Goal: Task Accomplishment & Management: Manage account settings

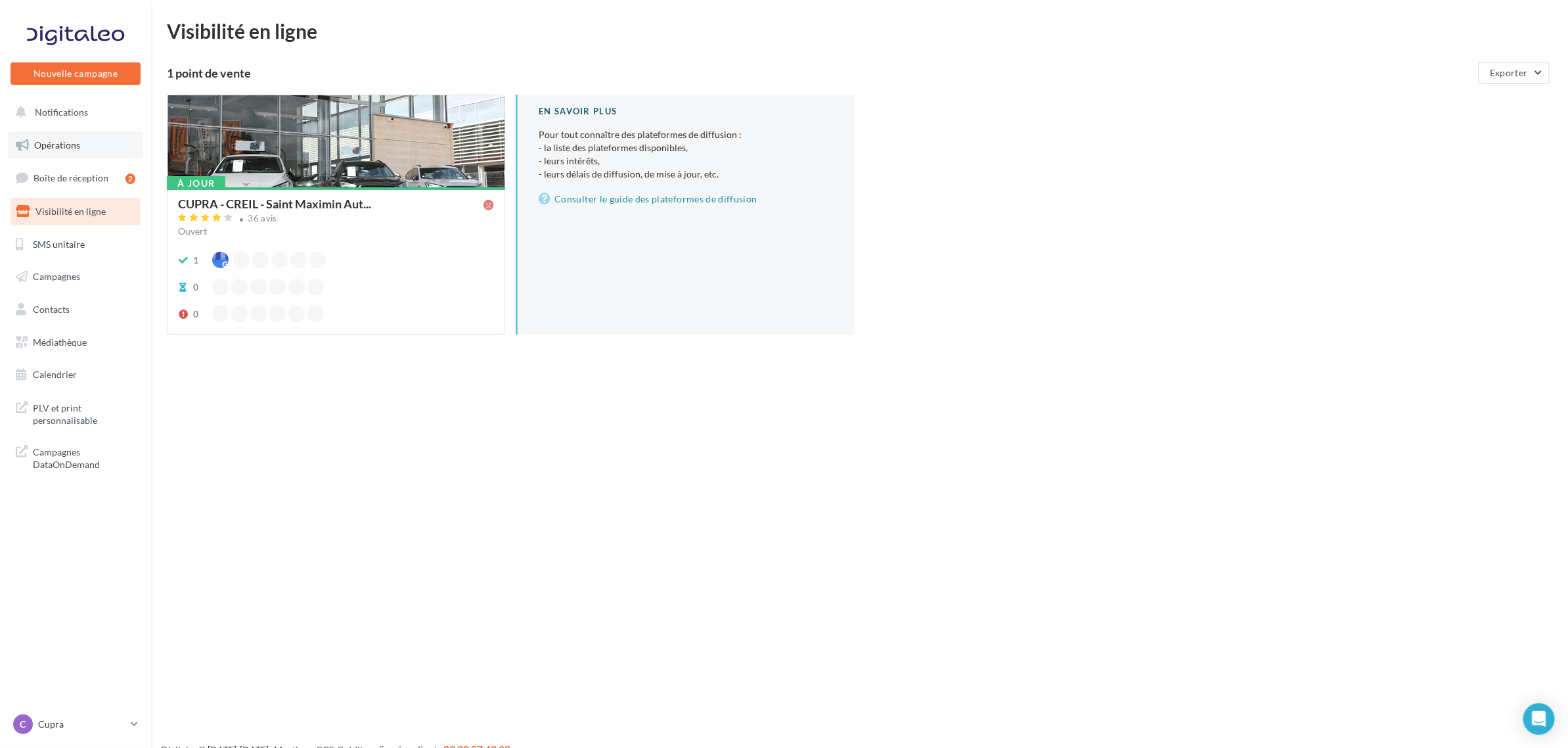
click at [76, 139] on span "Opérations" at bounding box center [57, 145] width 46 height 11
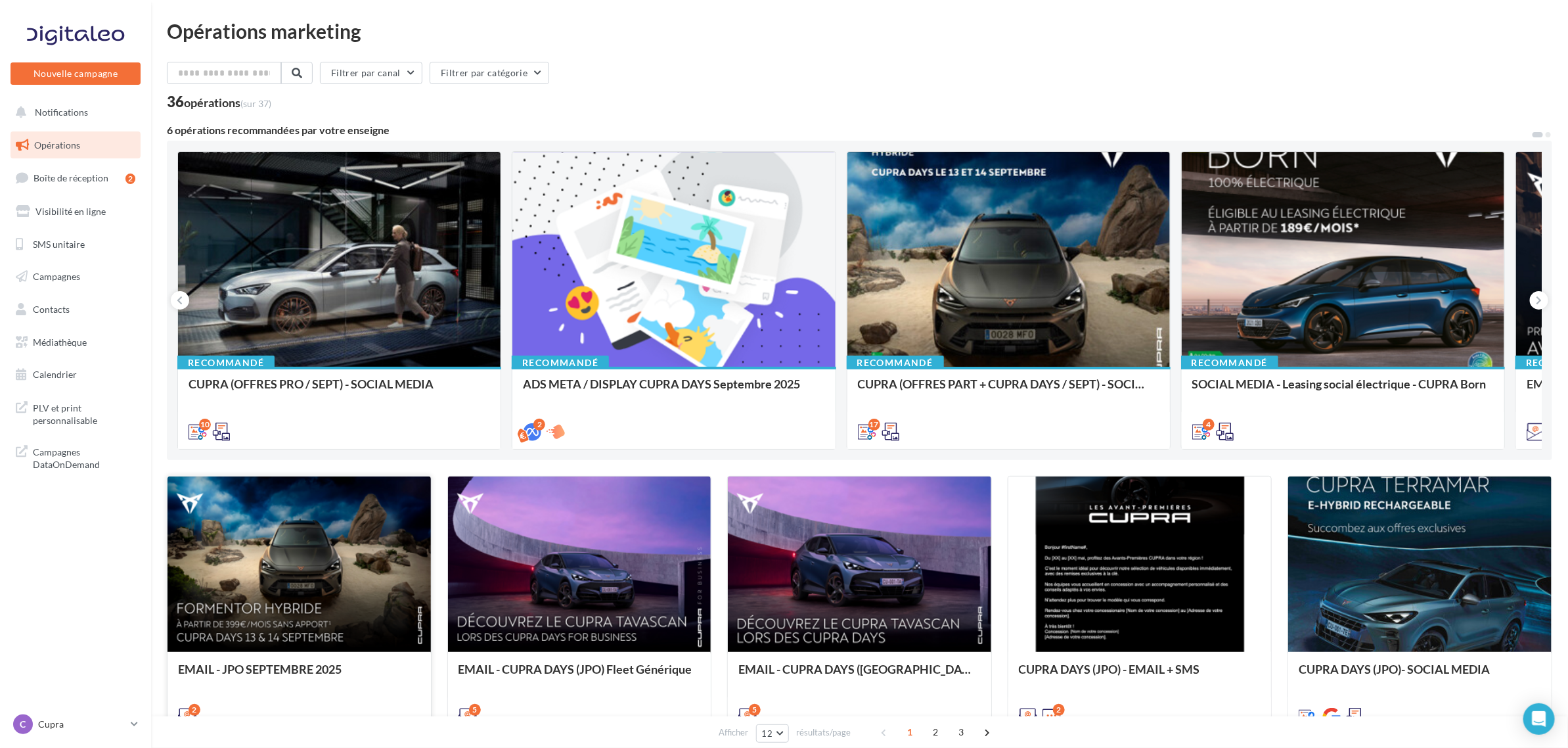
click at [363, 651] on div "EMAIL - JPO SEPTEMBRE 2025" at bounding box center [299, 691] width 263 height 81
click at [72, 721] on p "Cupra" at bounding box center [82, 724] width 87 height 13
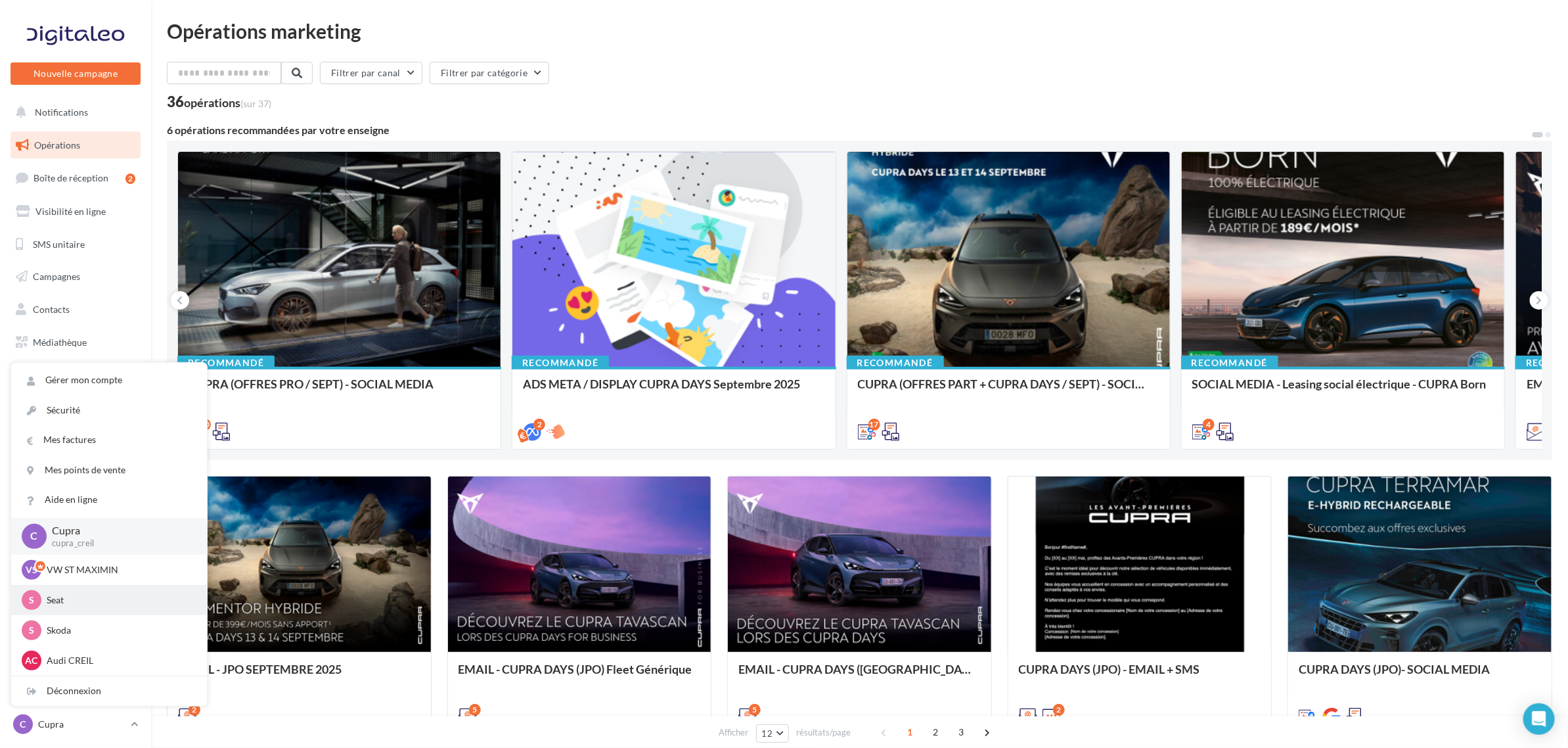
click at [94, 609] on div "S Seat SEAT-ST-MAXIMIN" at bounding box center [109, 599] width 175 height 20
